Goal: Navigation & Orientation: Find specific page/section

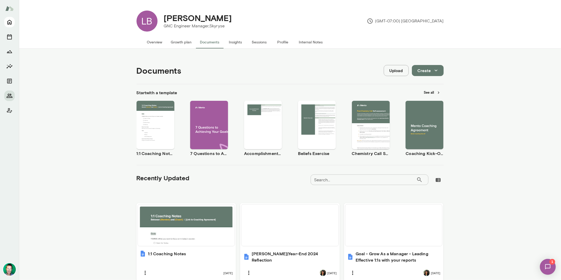
scroll to position [74, 0]
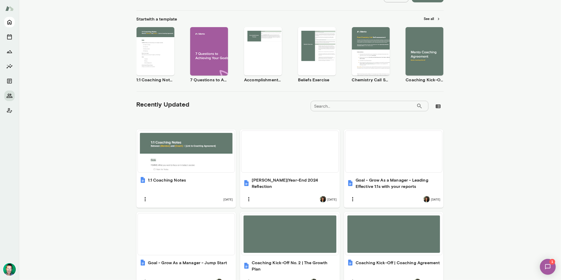
click at [8, 22] on icon "Home" at bounding box center [9, 22] width 6 height 6
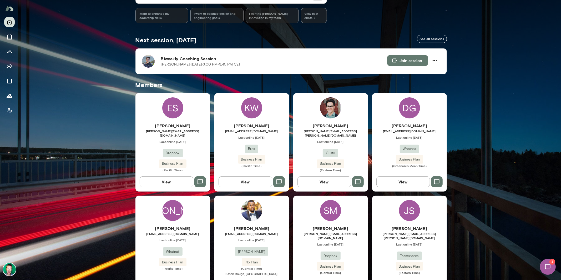
scroll to position [21, 0]
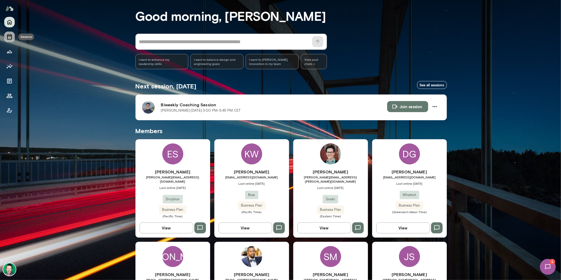
click at [12, 37] on icon "Sessions" at bounding box center [9, 36] width 5 height 5
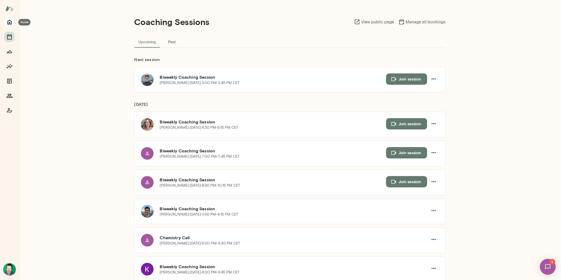
click at [11, 21] on icon "Home" at bounding box center [9, 22] width 6 height 6
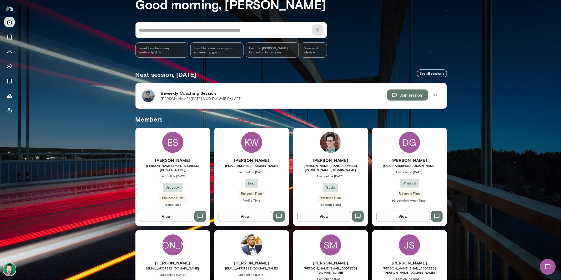
scroll to position [37, 0]
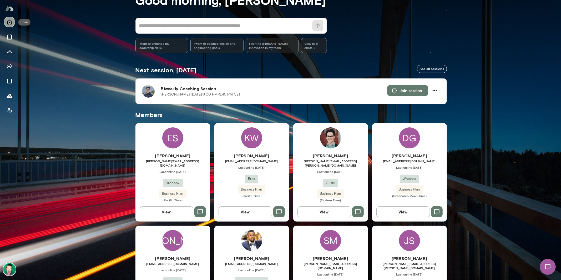
click at [10, 23] on icon "Home" at bounding box center [9, 22] width 4 height 5
click at [12, 36] on icon "Sessions" at bounding box center [9, 37] width 6 height 6
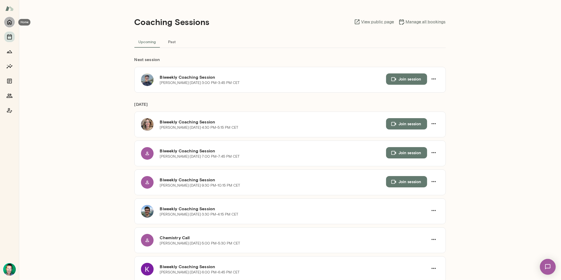
click at [13, 18] on button "Home" at bounding box center [9, 22] width 11 height 11
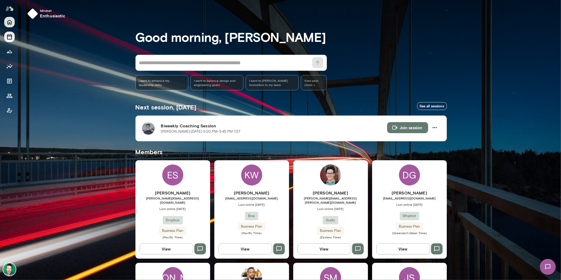
click at [9, 37] on icon "Sessions" at bounding box center [9, 37] width 6 height 6
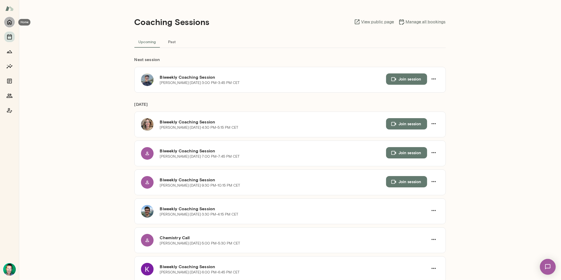
click at [9, 22] on icon "Home" at bounding box center [9, 22] width 6 height 6
